Goal: Find contact information: Find contact information

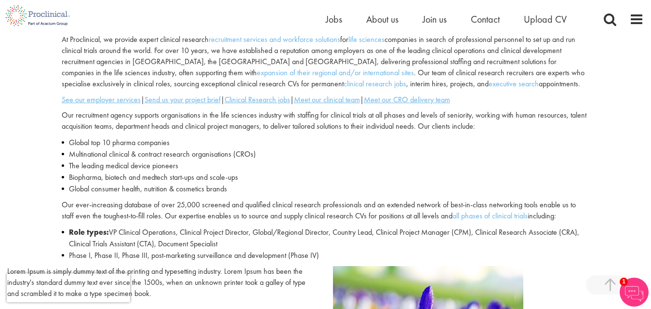
scroll to position [386, 0]
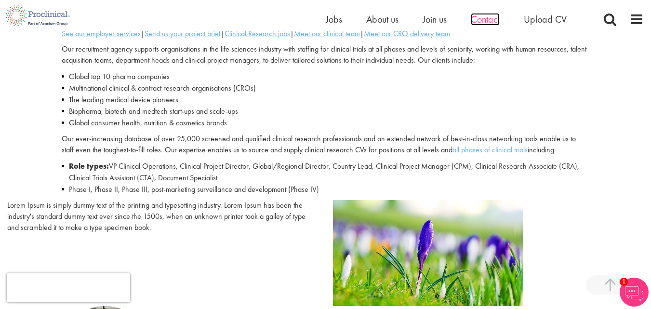
click at [481, 18] on span "Contact" at bounding box center [485, 19] width 29 height 13
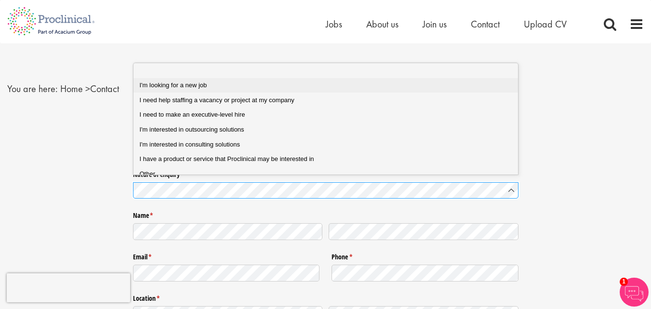
click at [198, 86] on span "I'm looking for a new job" at bounding box center [173, 84] width 67 height 7
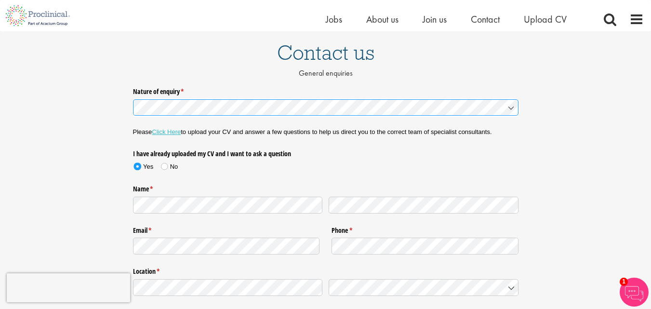
scroll to position [96, 0]
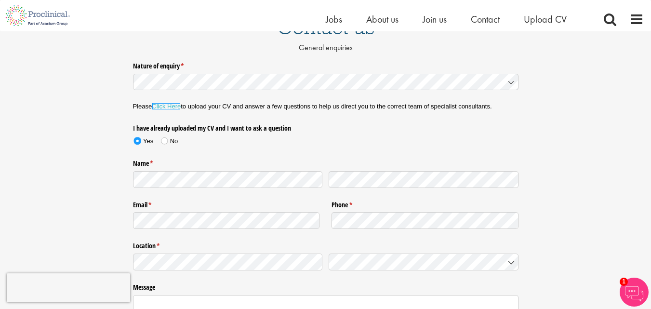
click at [173, 106] on link "Click Here" at bounding box center [166, 106] width 29 height 7
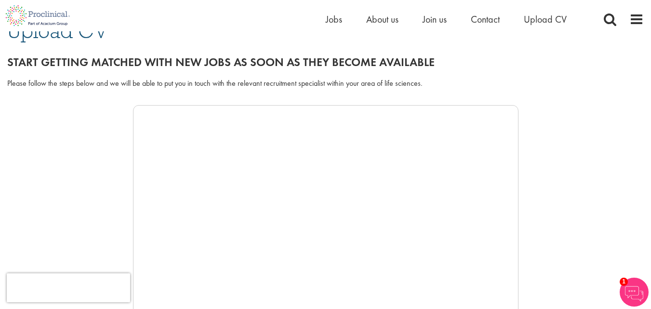
scroll to position [96, 0]
